Goal: Transaction & Acquisition: Purchase product/service

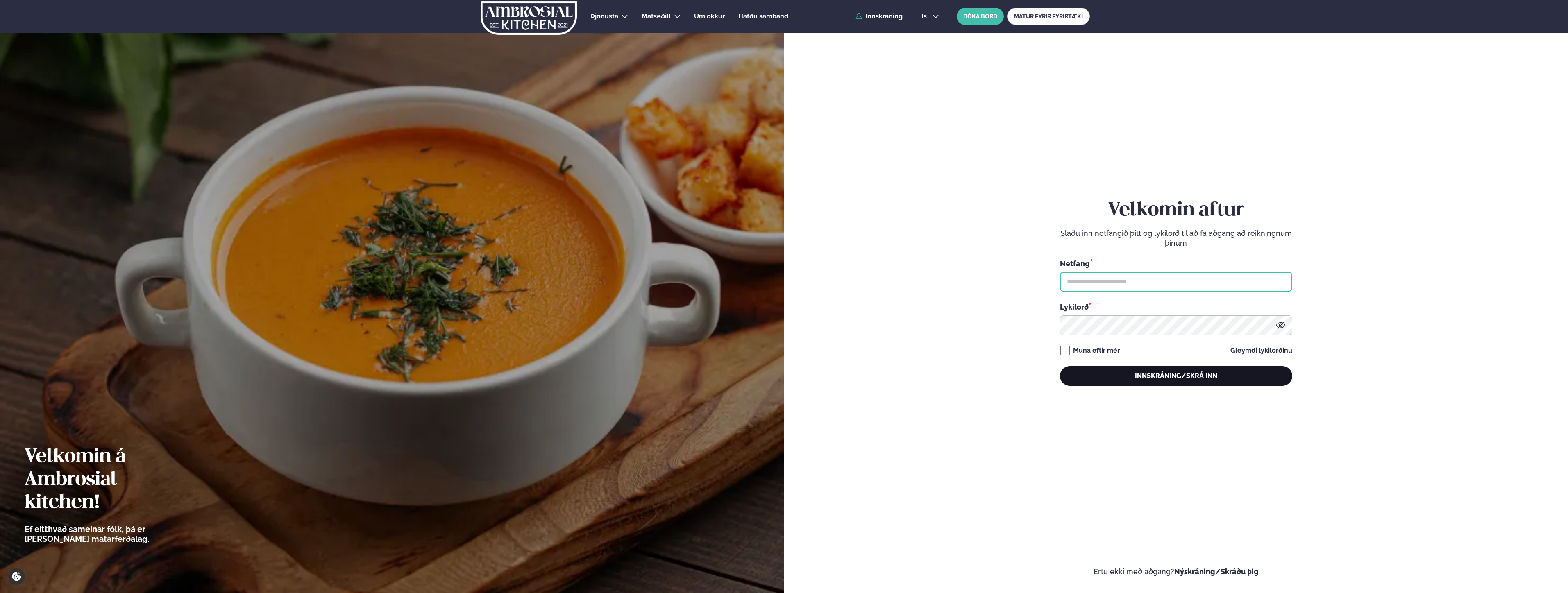
type input "**********"
click at [1168, 373] on button "Innskráning/Skrá inn" at bounding box center [1176, 376] width 233 height 20
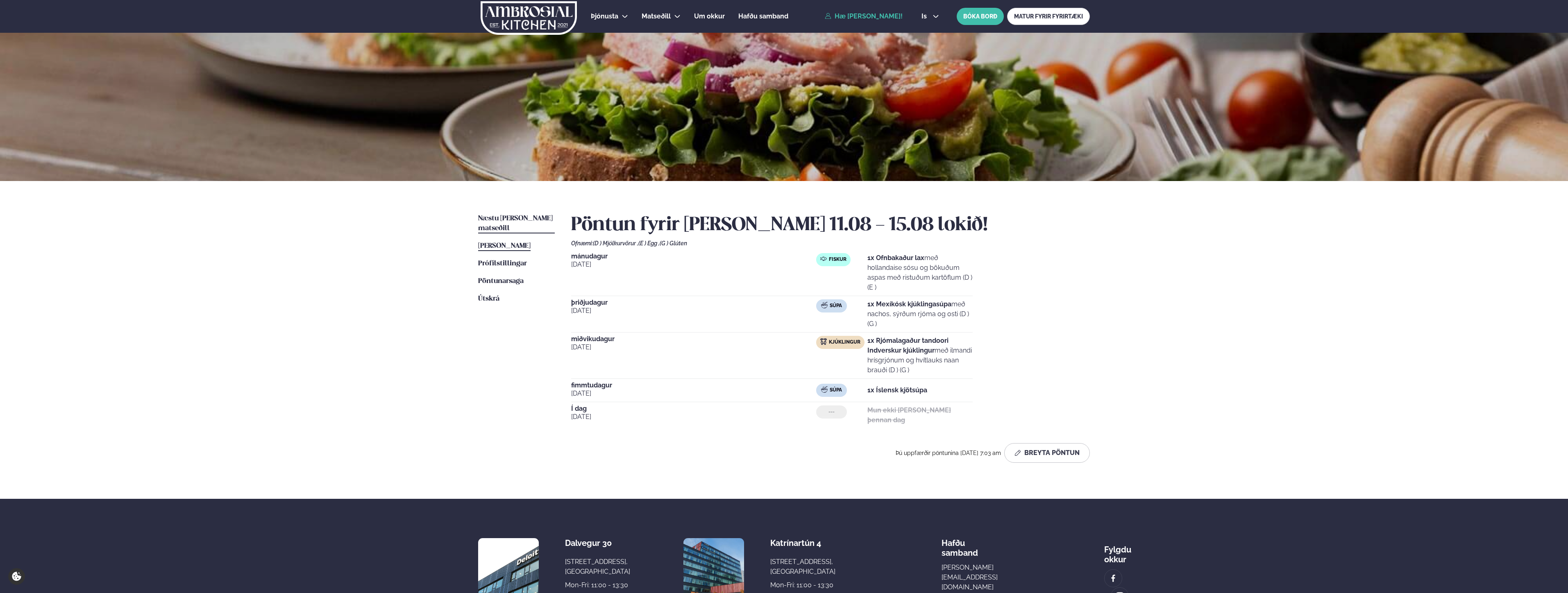
click at [505, 218] on span "Næstu [PERSON_NAME] matseðill" at bounding box center [515, 223] width 74 height 17
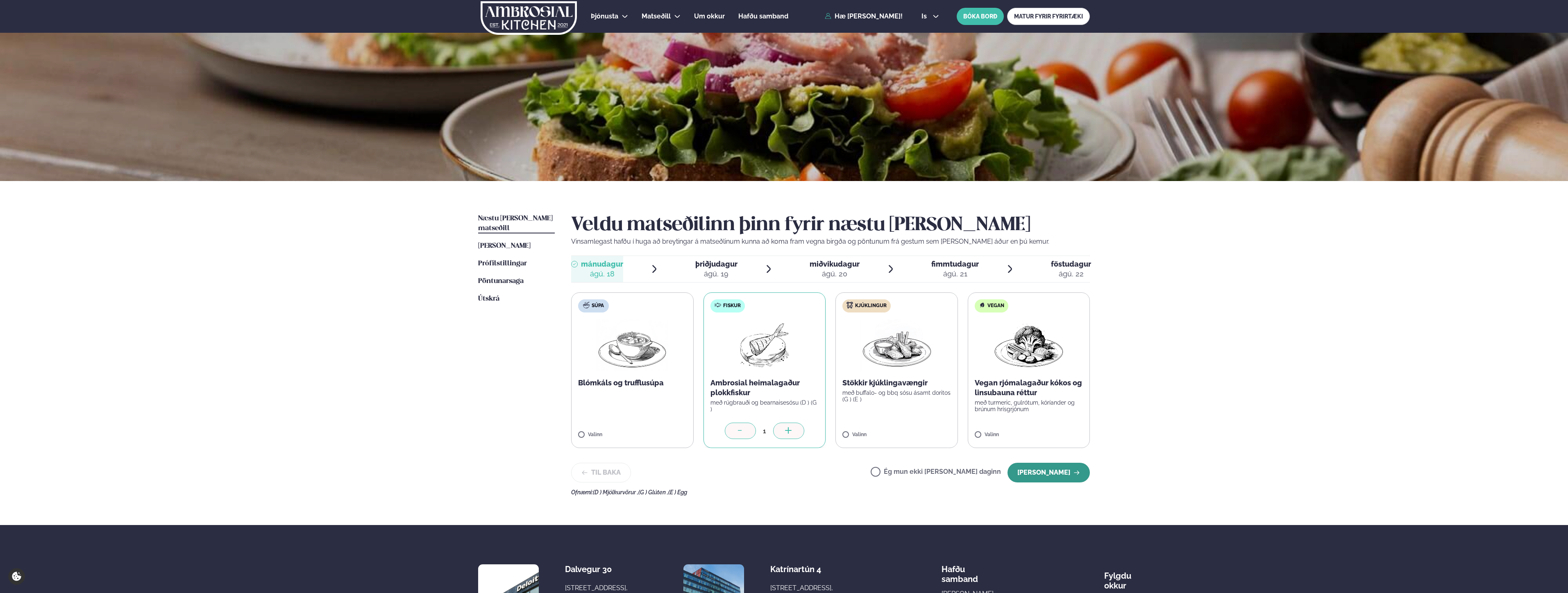
click at [1048, 475] on button "[PERSON_NAME]" at bounding box center [1048, 472] width 82 height 20
click at [1037, 470] on button "[PERSON_NAME]" at bounding box center [1048, 472] width 82 height 20
click at [1048, 470] on button "[PERSON_NAME]" at bounding box center [1048, 472] width 82 height 20
click at [1038, 470] on button "[PERSON_NAME]" at bounding box center [1048, 472] width 82 height 20
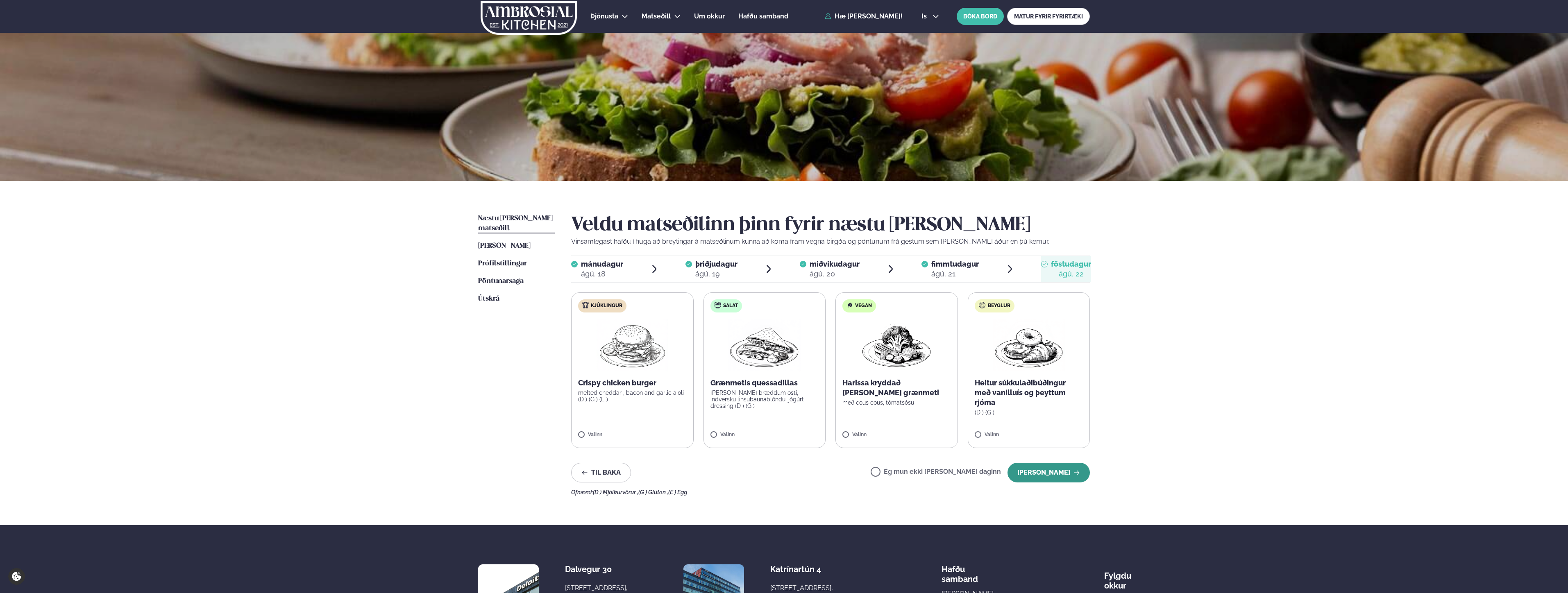
click at [1052, 475] on button "[PERSON_NAME]" at bounding box center [1048, 472] width 82 height 20
